Goal: Transaction & Acquisition: Purchase product/service

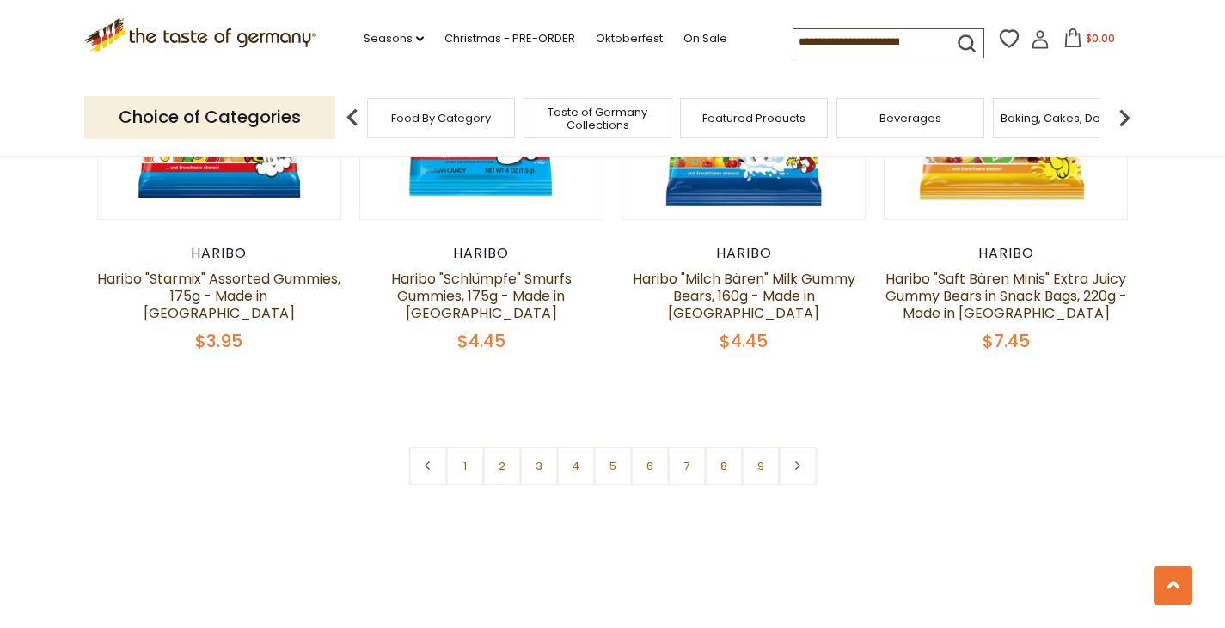
scroll to position [4126, 0]
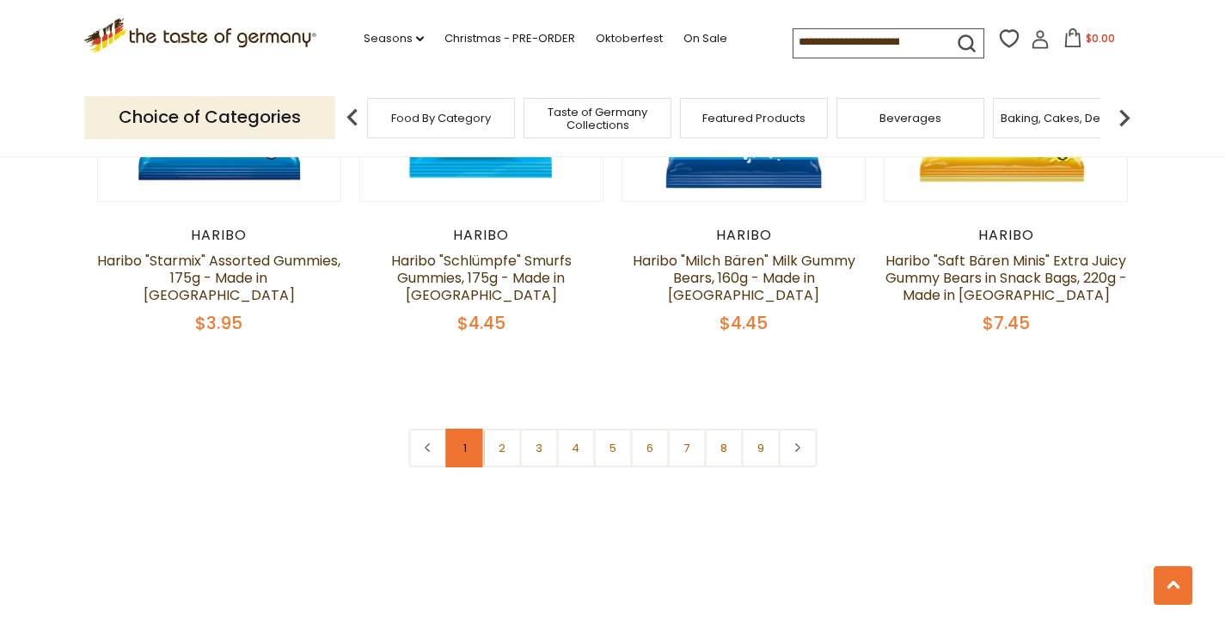
click at [475, 429] on link "1" at bounding box center [464, 448] width 39 height 39
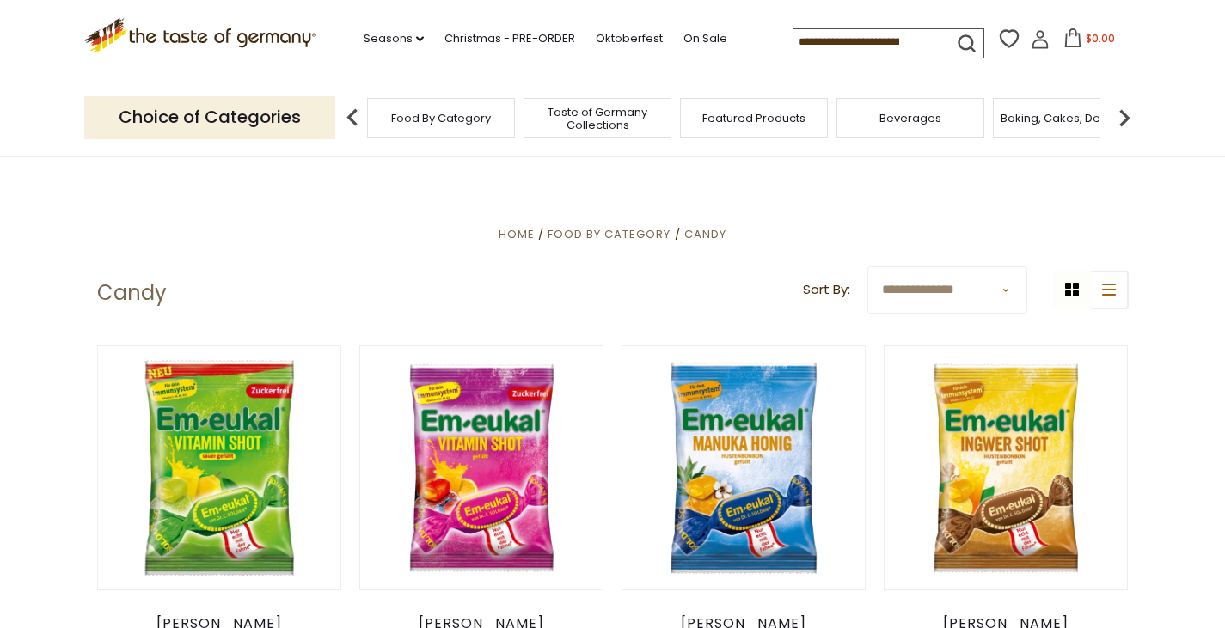
scroll to position [86, 0]
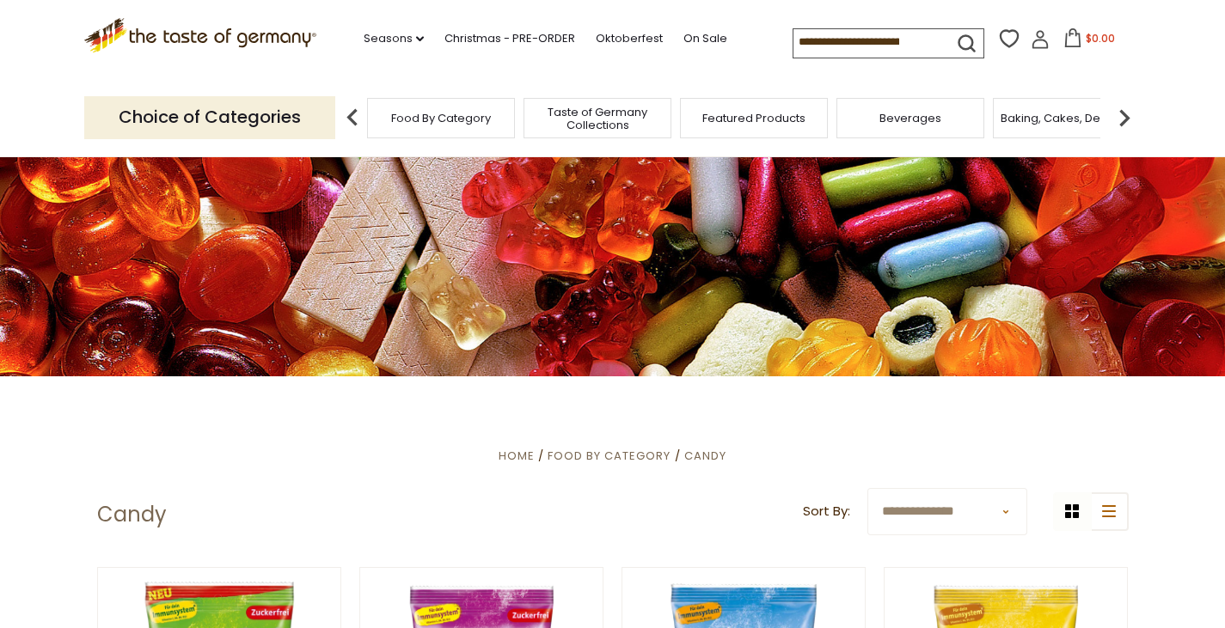
click at [1130, 114] on img at bounding box center [1124, 118] width 34 height 34
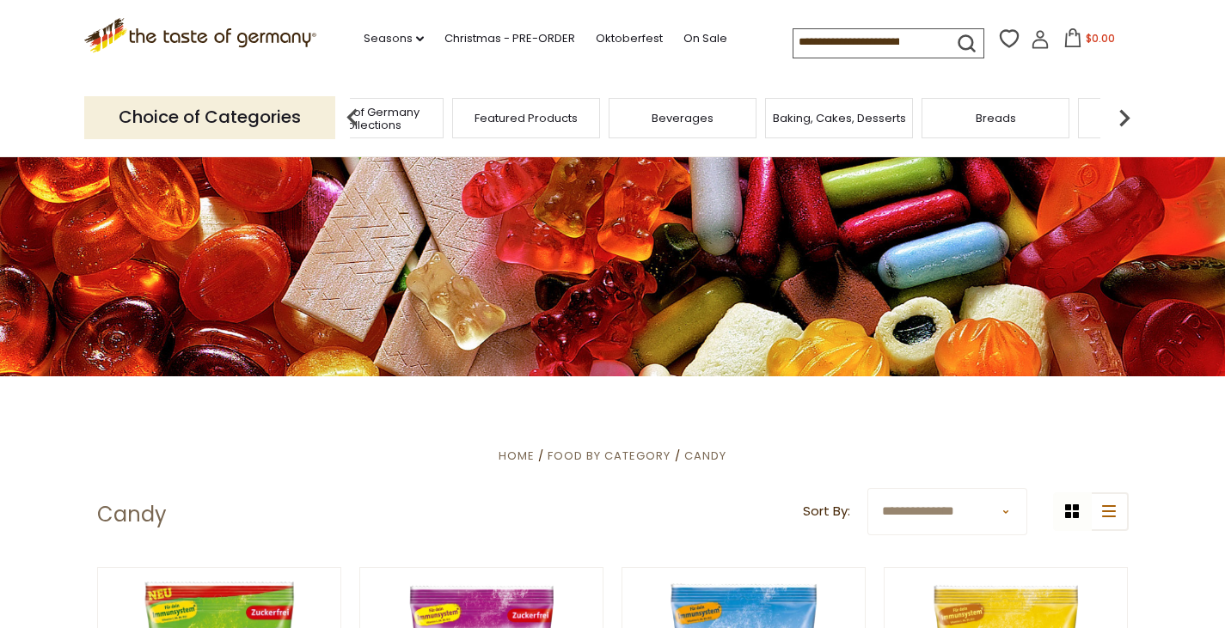
click at [1130, 114] on img at bounding box center [1124, 118] width 34 height 34
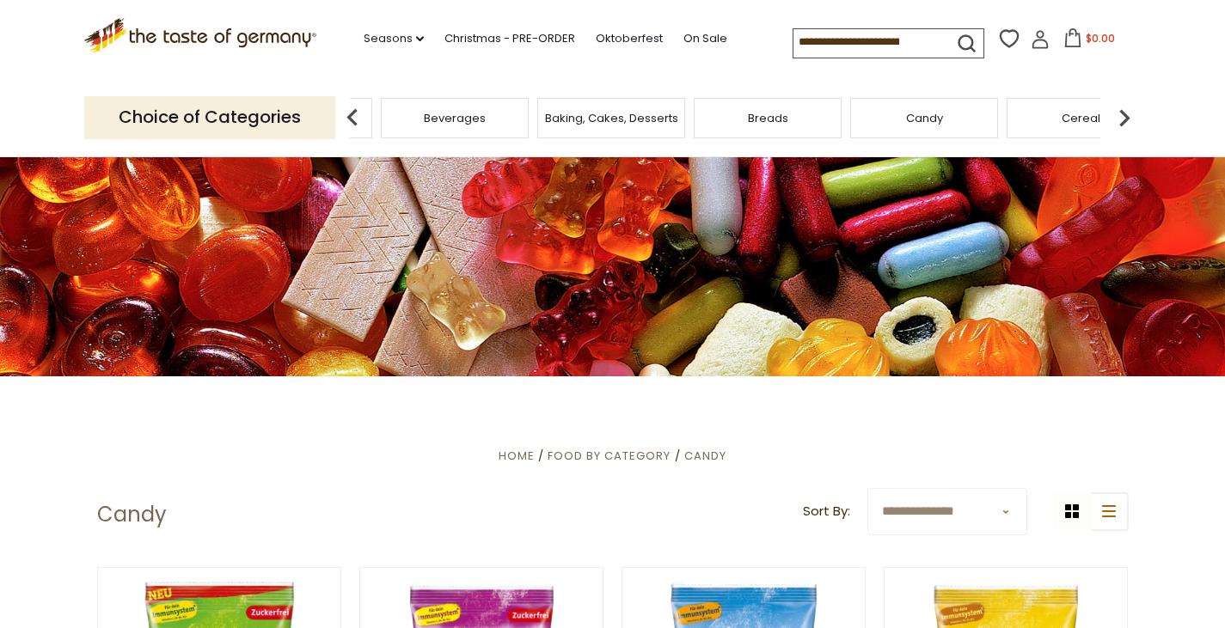
click at [948, 138] on div "Choice of Categories Food By Category Taste of Germany Collections Featured Pro…" at bounding box center [612, 117] width 1057 height 76
click at [934, 125] on span "Candy" at bounding box center [924, 118] width 37 height 13
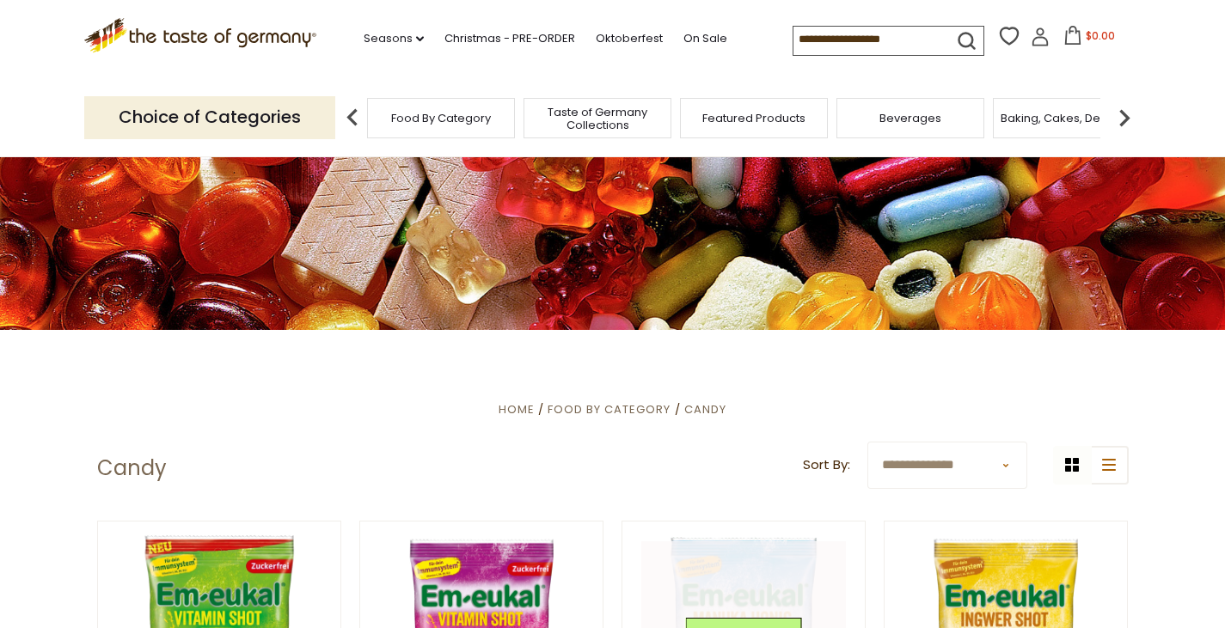
scroll to position [258, 0]
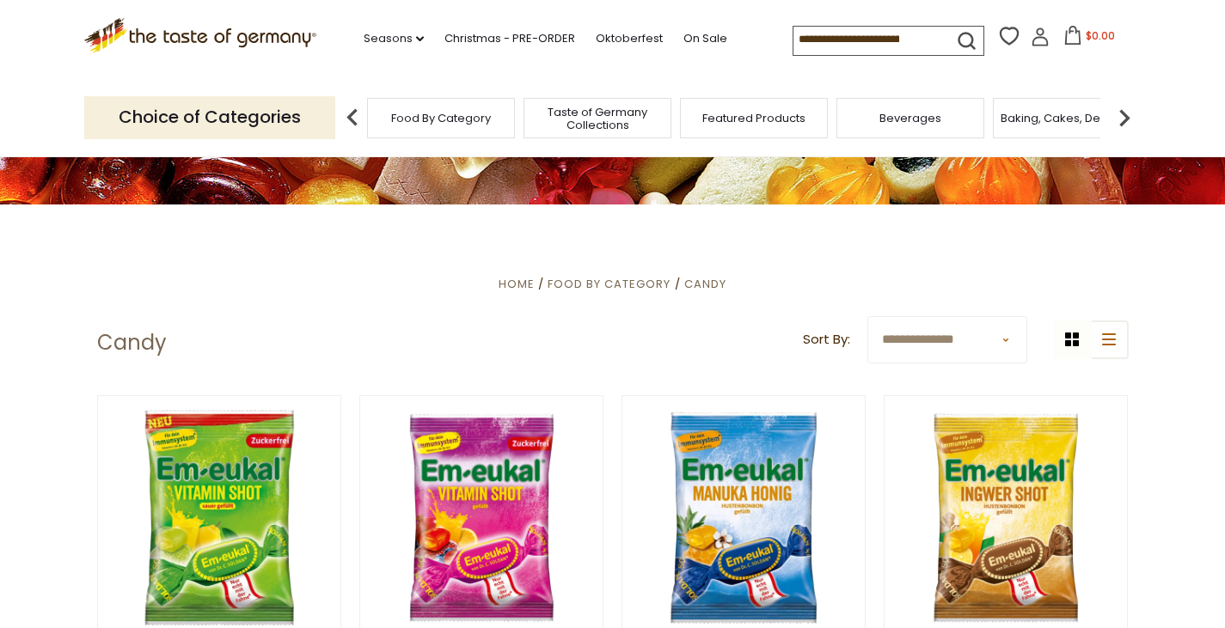
click at [988, 342] on select "**********" at bounding box center [947, 339] width 160 height 47
click at [979, 341] on select "**********" at bounding box center [947, 339] width 160 height 47
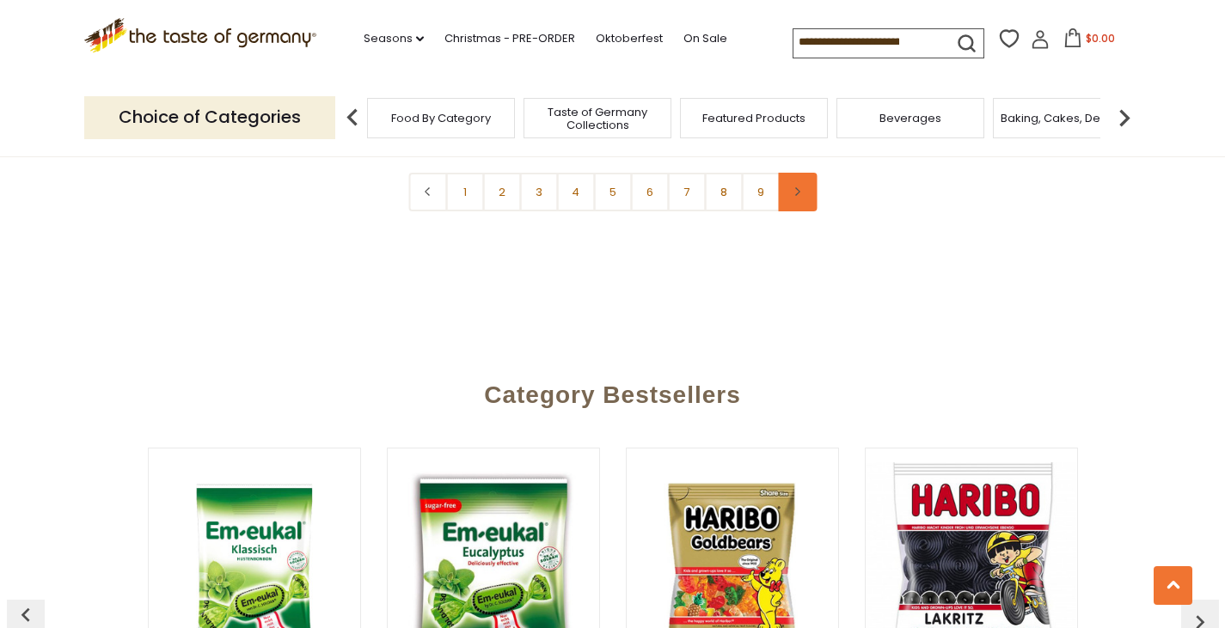
scroll to position [4125, 0]
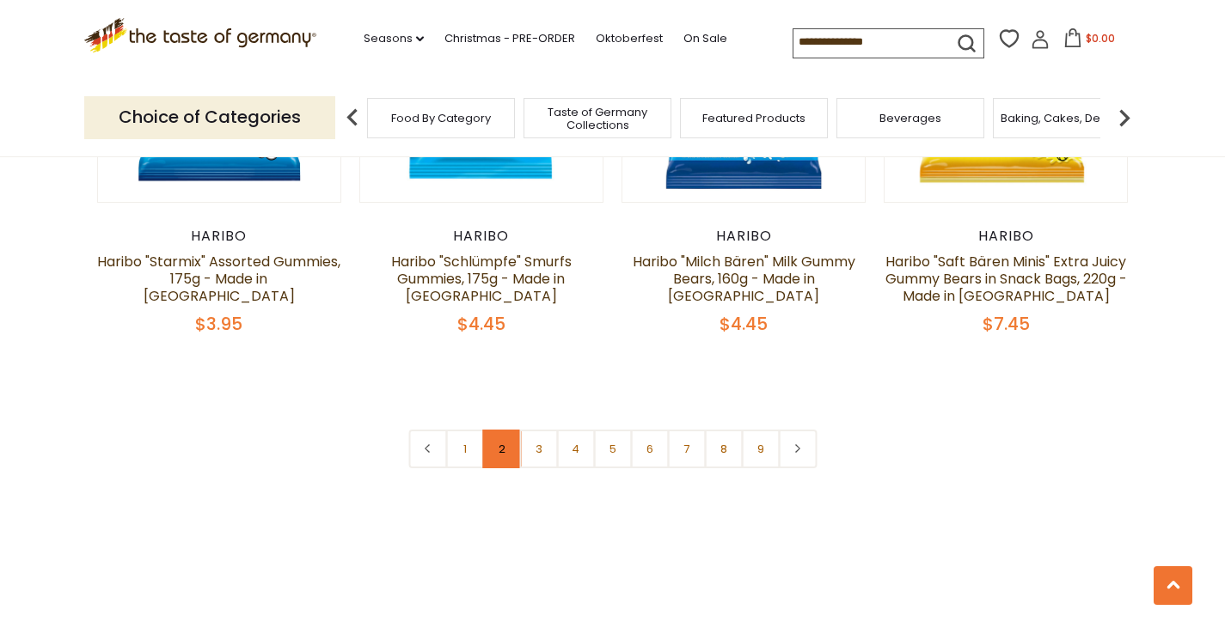
click at [506, 430] on link "2" at bounding box center [501, 449] width 39 height 39
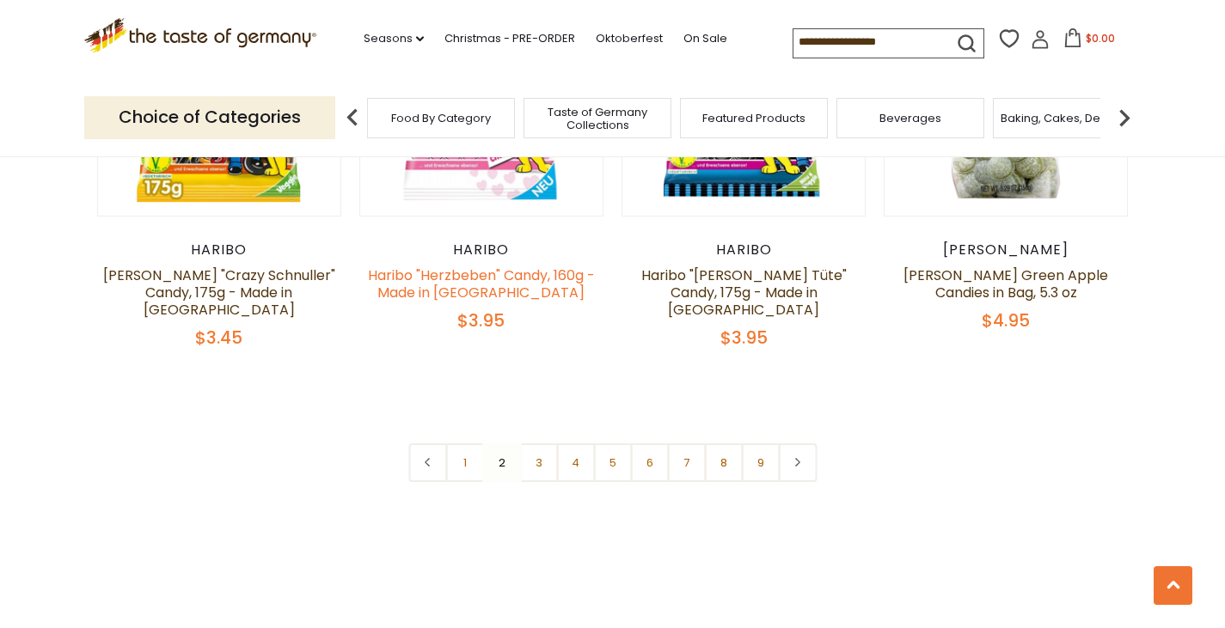
scroll to position [4098, 0]
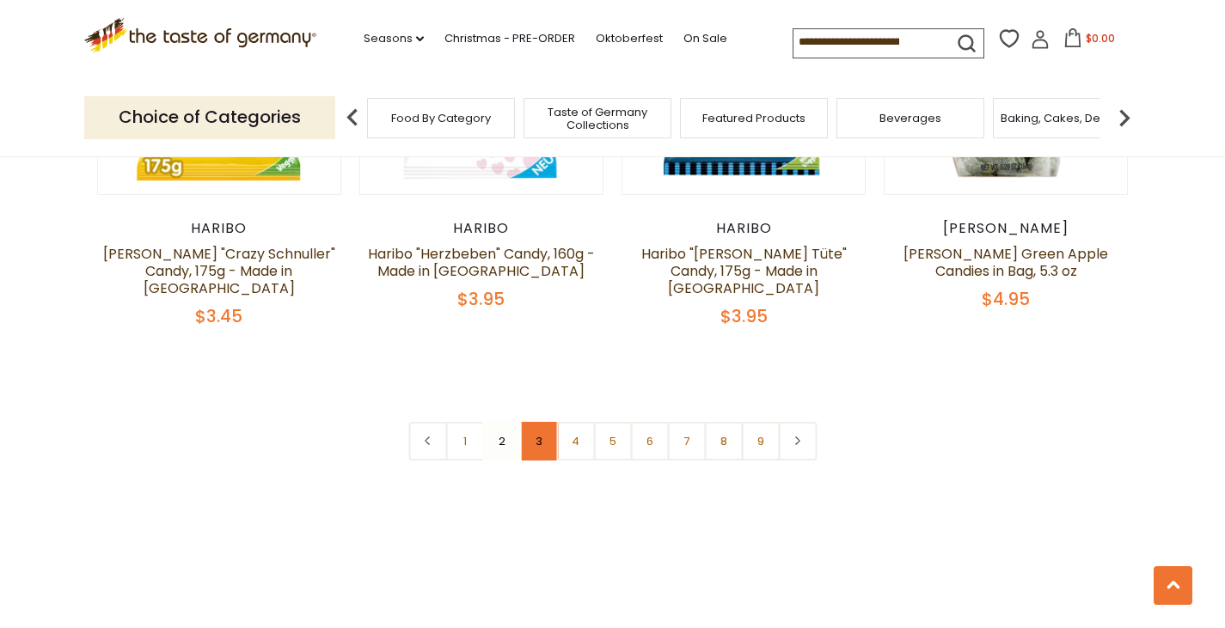
click at [549, 422] on link "3" at bounding box center [538, 441] width 39 height 39
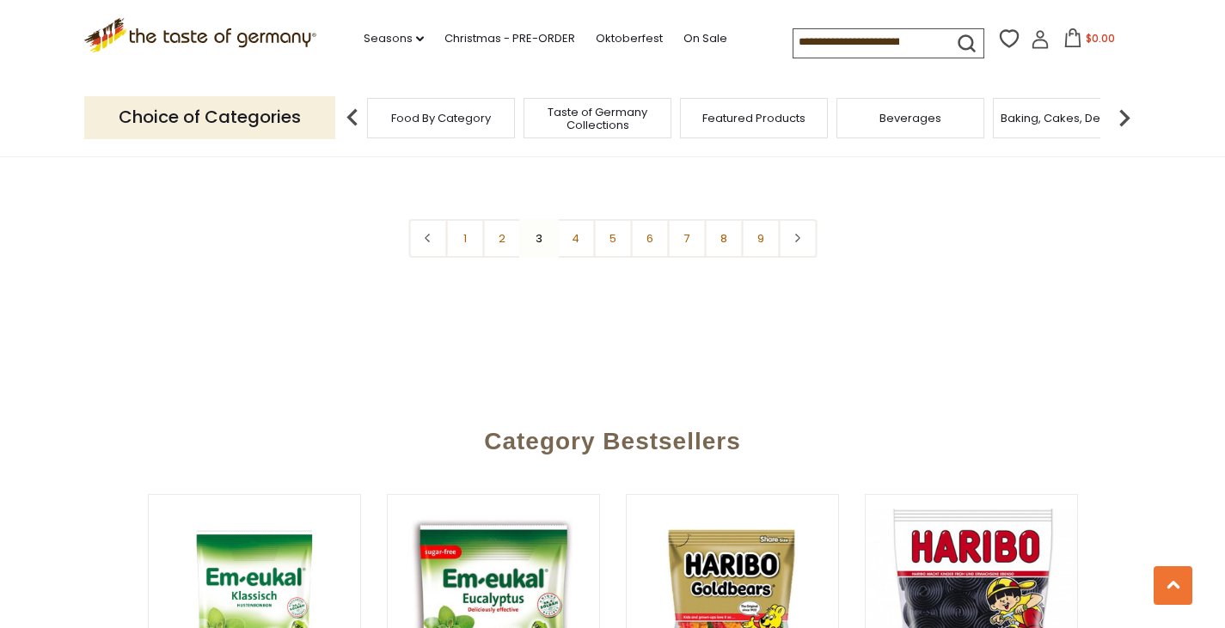
scroll to position [4270, 0]
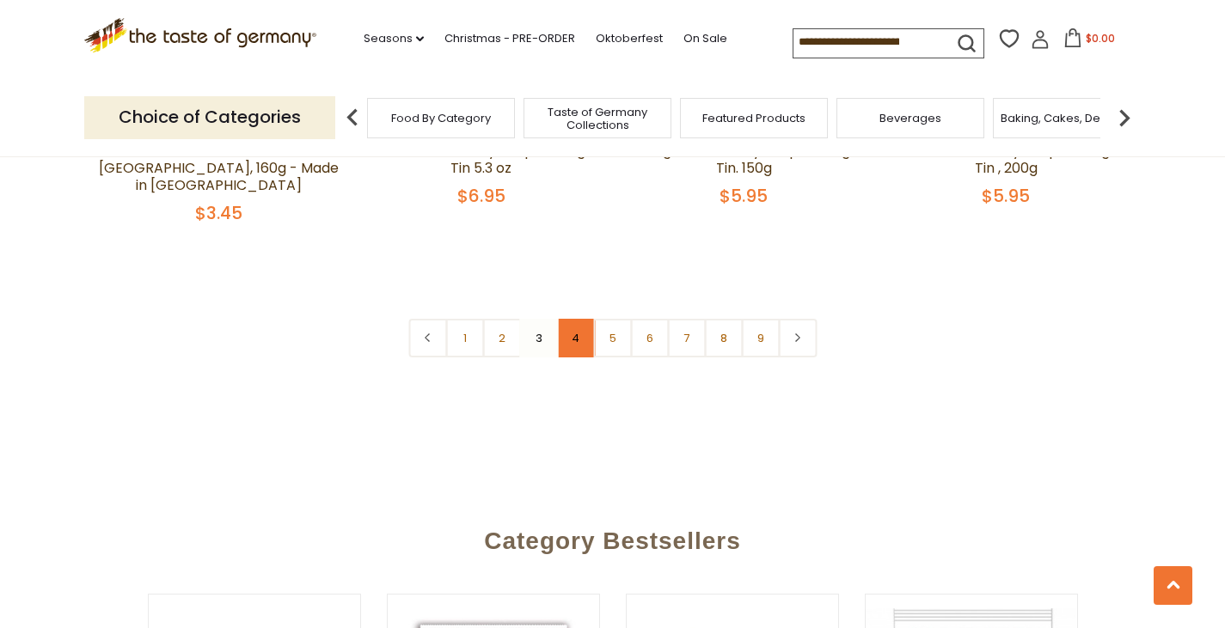
click at [579, 319] on link "4" at bounding box center [575, 338] width 39 height 39
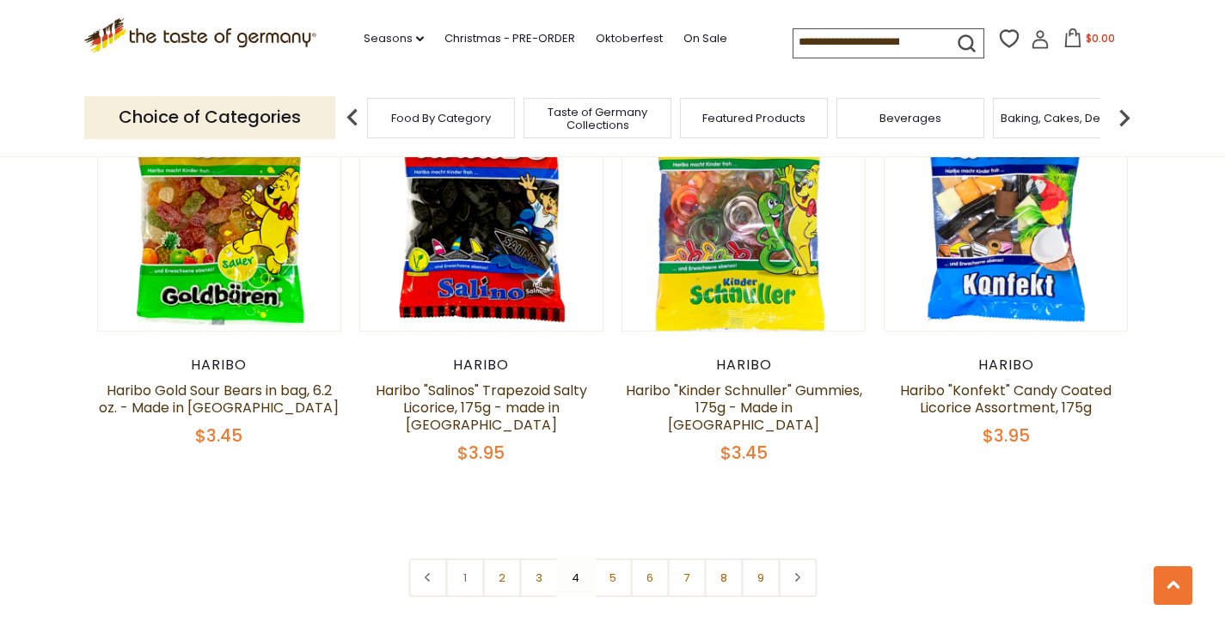
scroll to position [4012, 0]
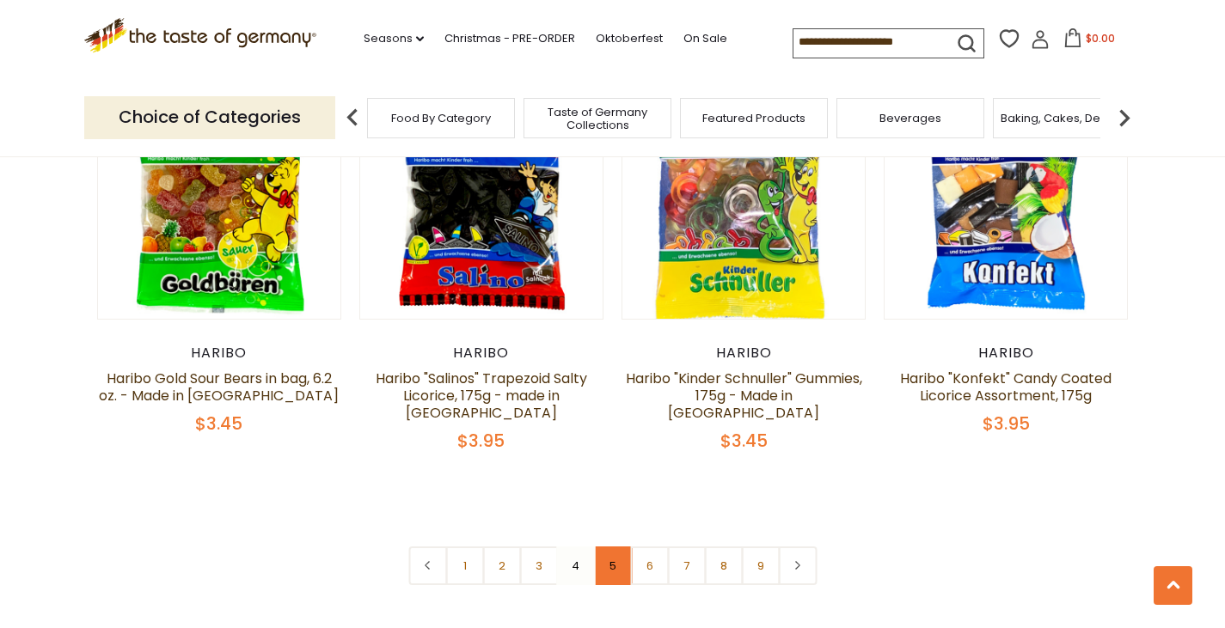
click at [601, 547] on link "5" at bounding box center [612, 566] width 39 height 39
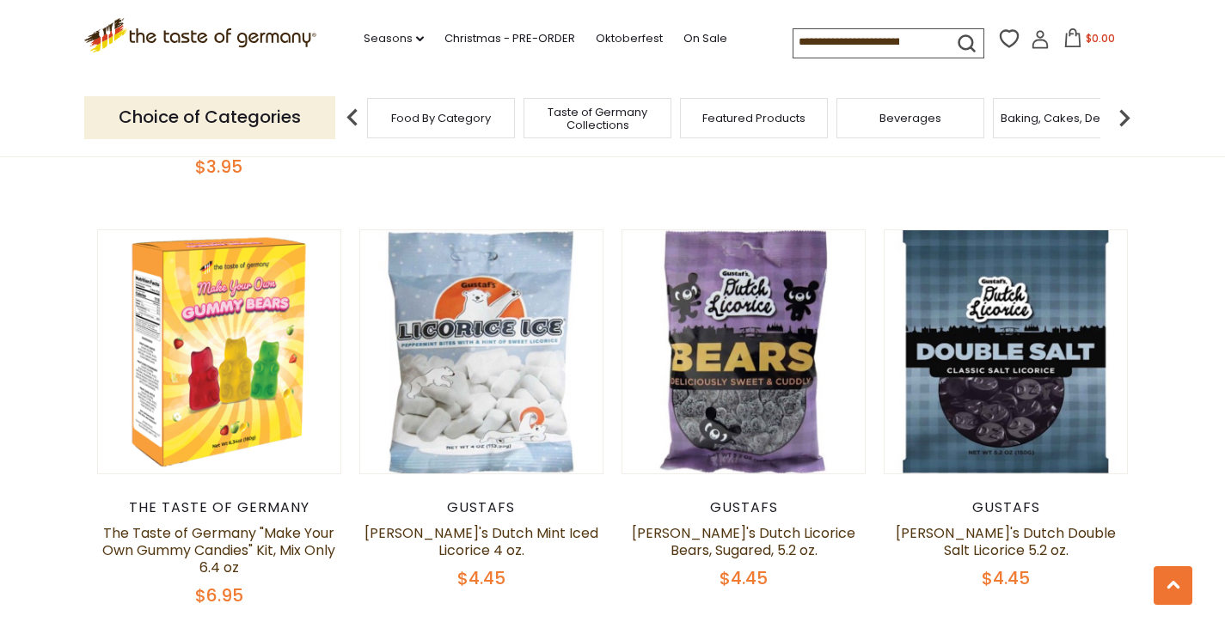
scroll to position [4098, 0]
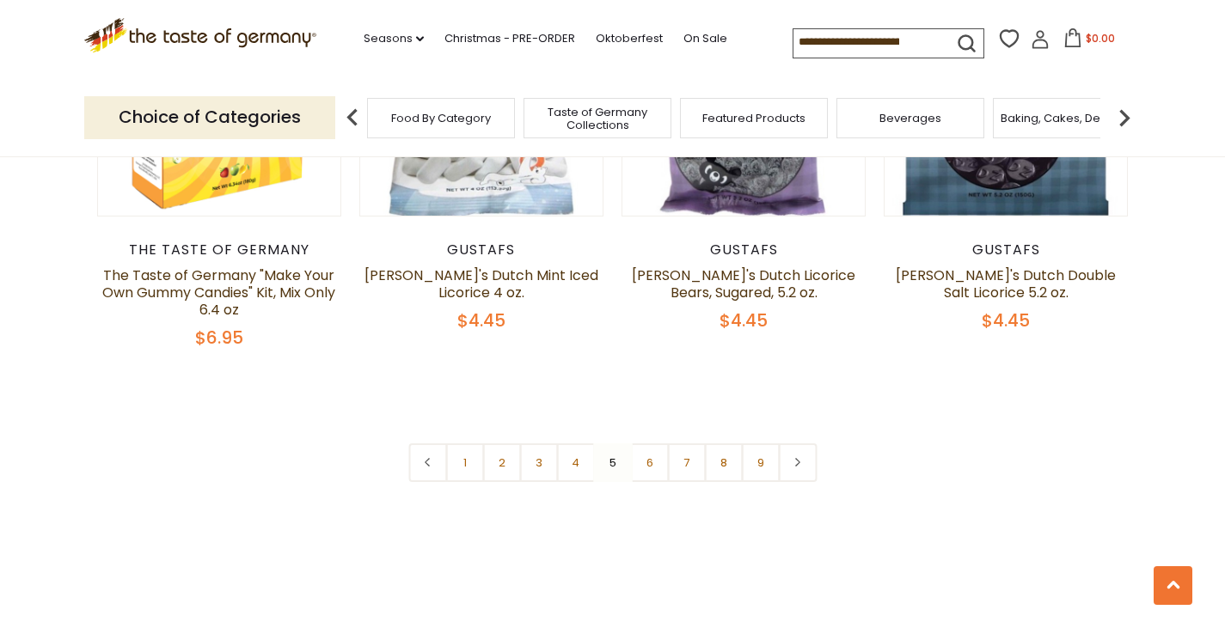
click at [644, 443] on link "6" at bounding box center [649, 462] width 39 height 39
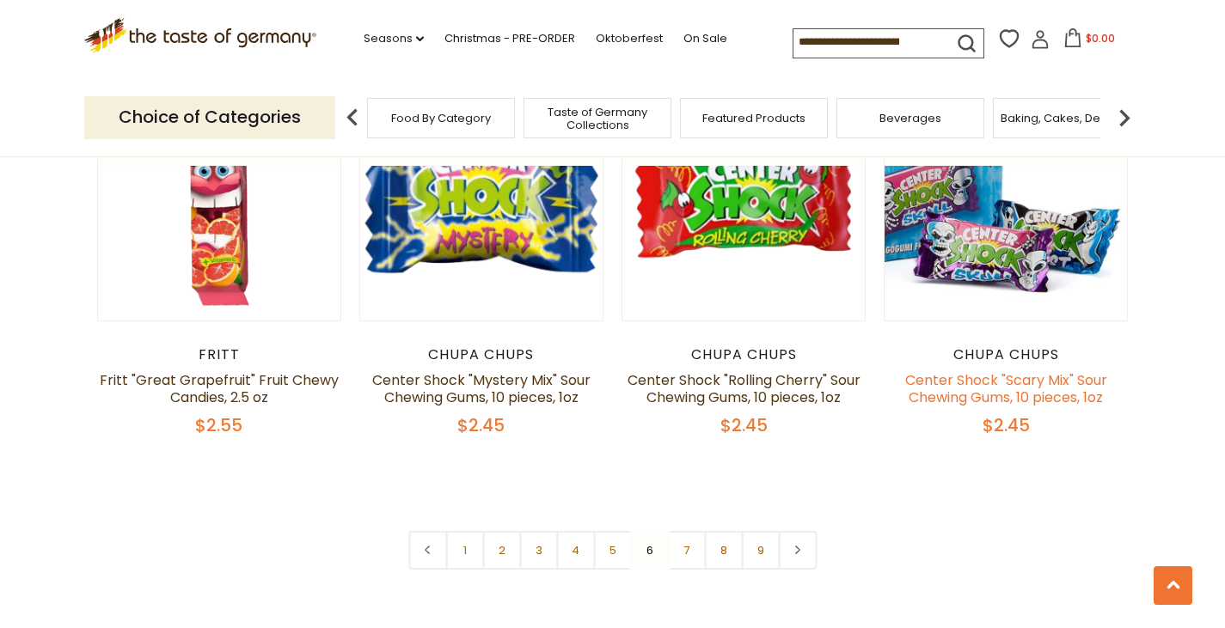
scroll to position [3926, 0]
